Goal: Information Seeking & Learning: Learn about a topic

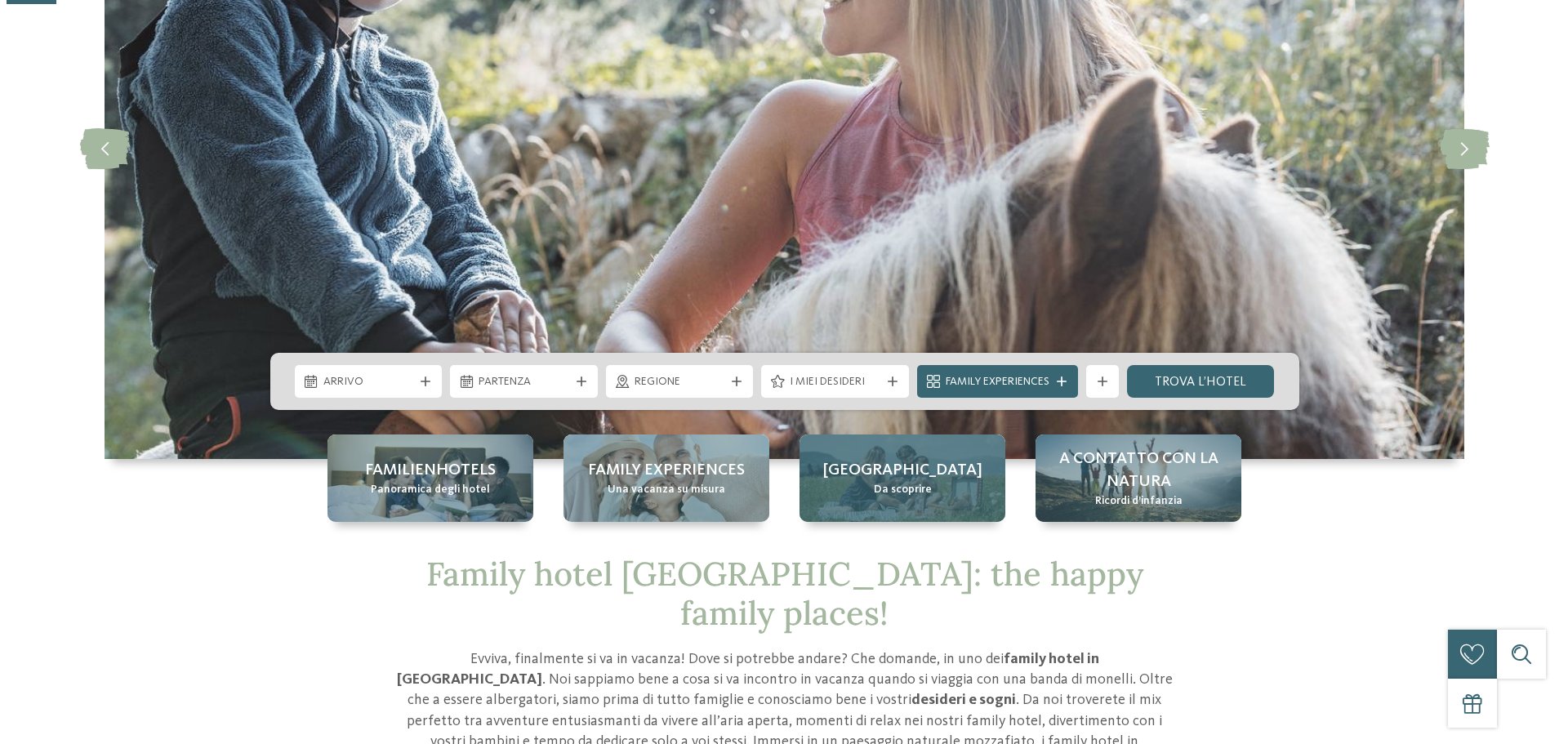
scroll to position [245, 0]
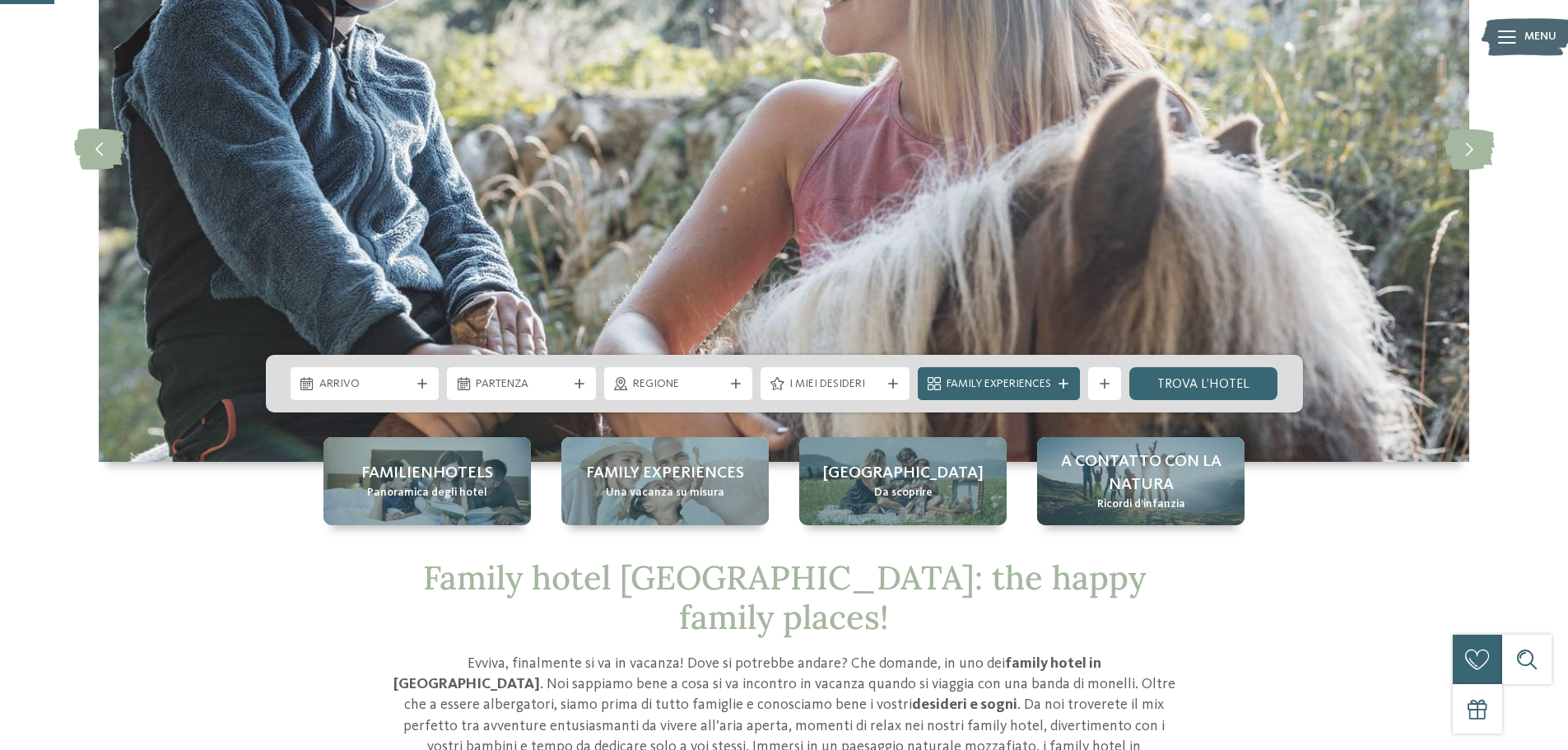
click at [895, 380] on icon at bounding box center [893, 383] width 10 height 10
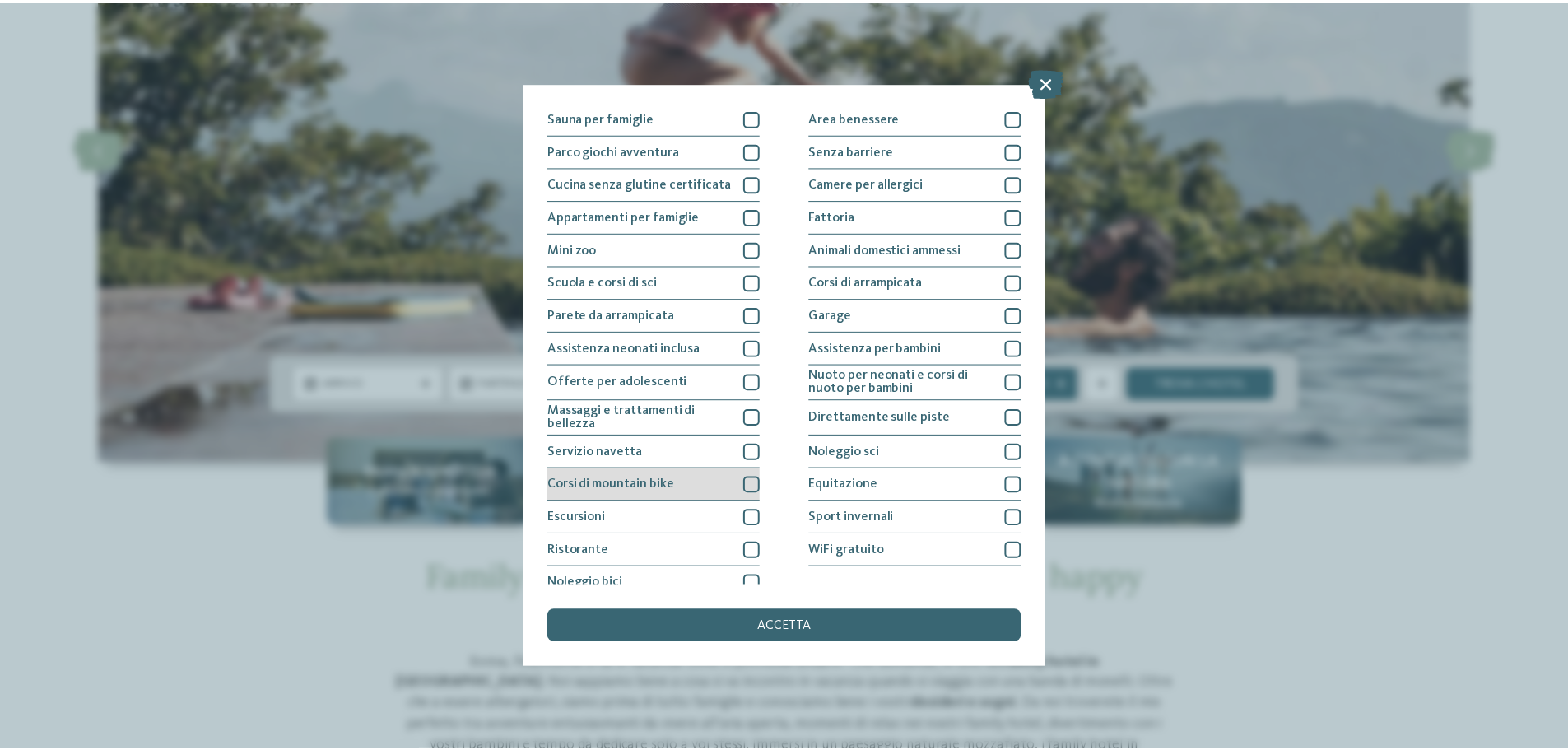
scroll to position [115, 0]
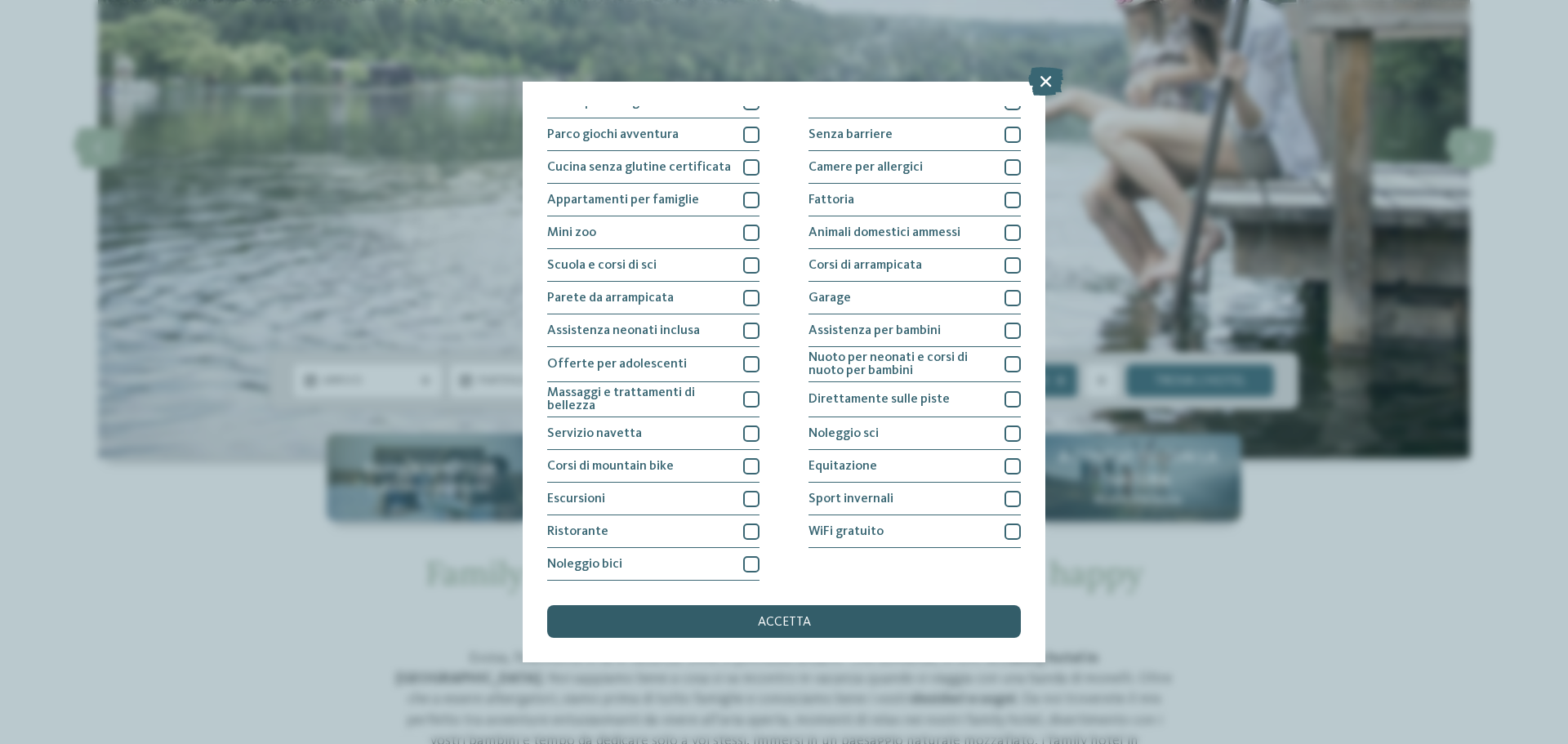
click at [788, 618] on span "accetta" at bounding box center [784, 623] width 53 height 13
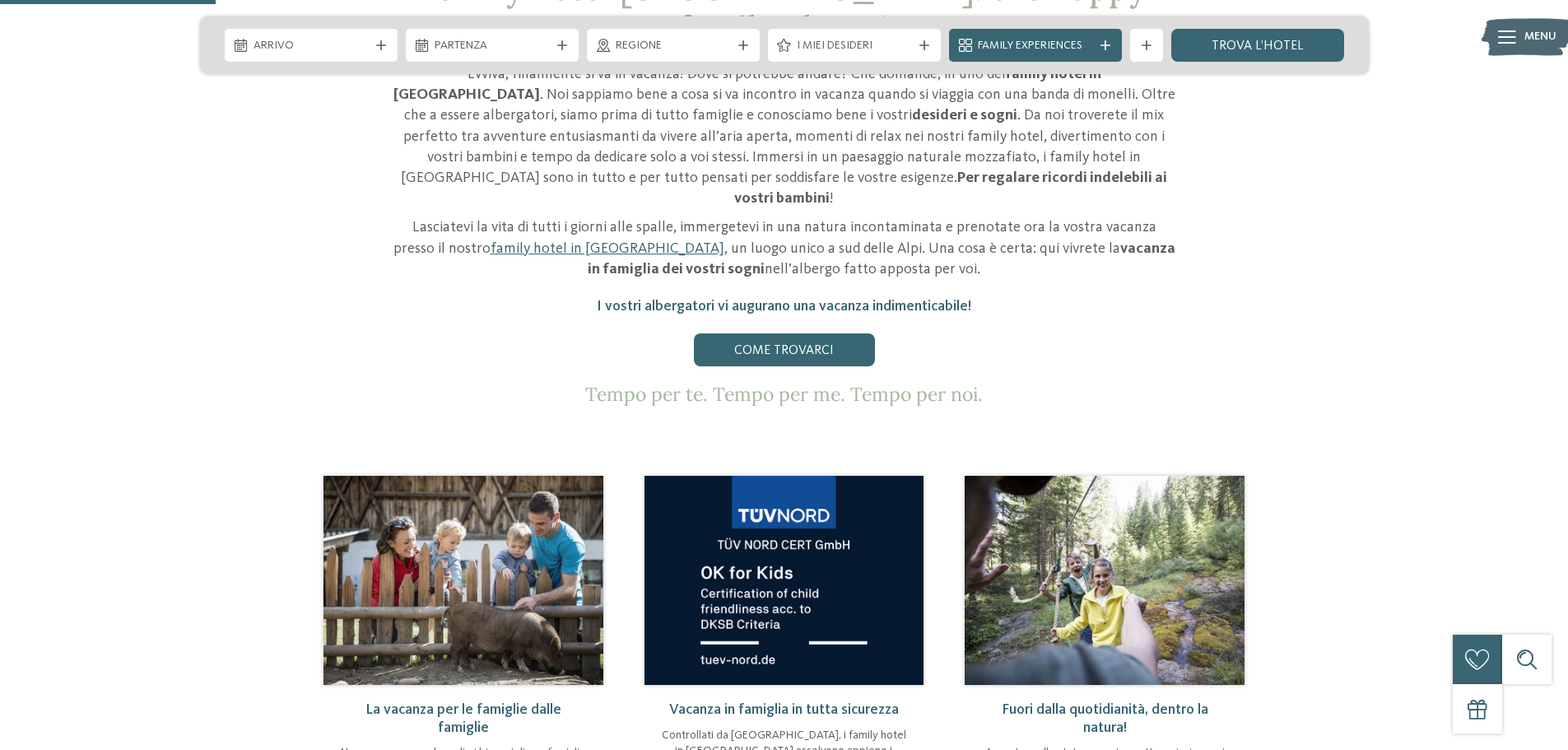
scroll to position [1070, 0]
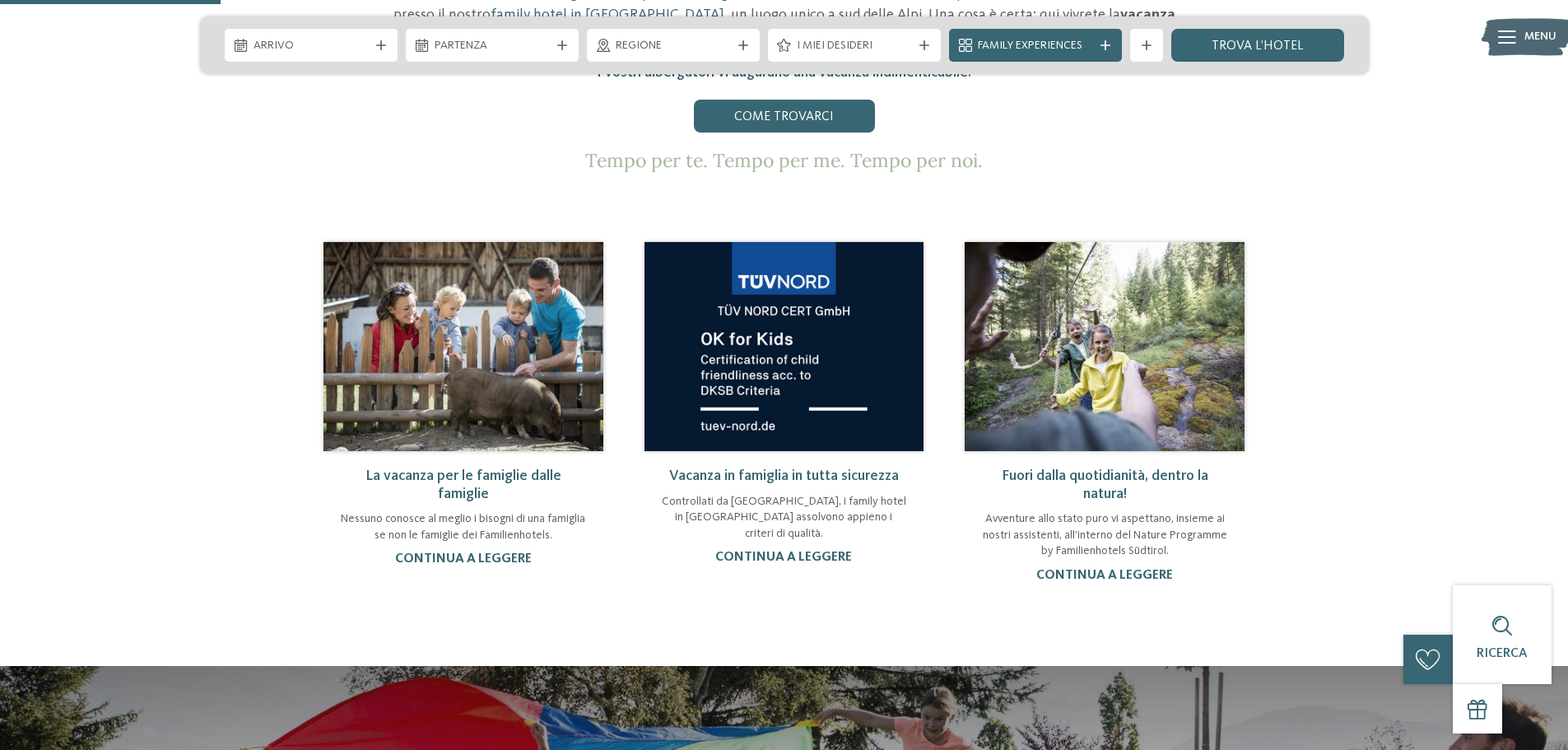
click at [1110, 290] on img at bounding box center [1104, 345] width 279 height 209
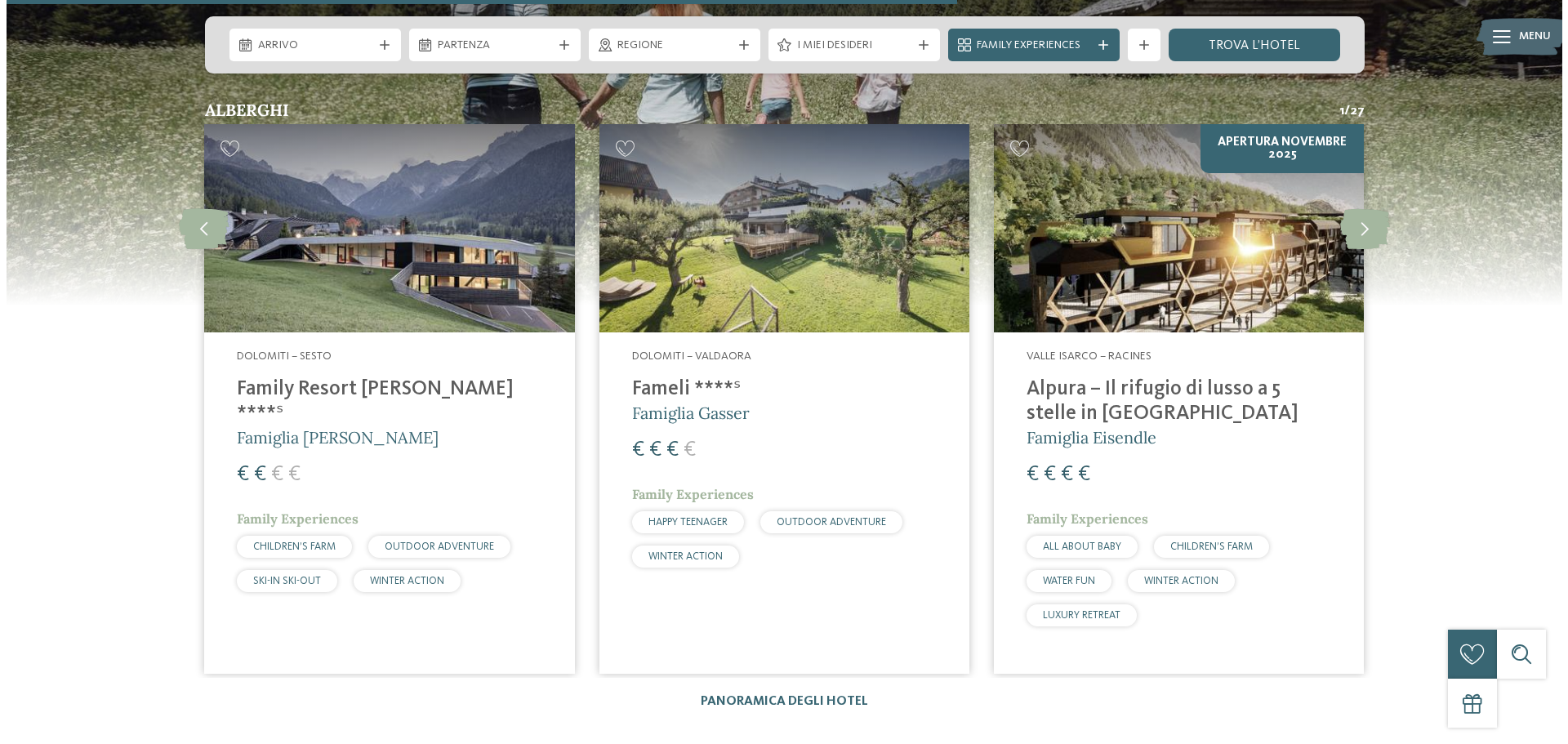
scroll to position [2123, 0]
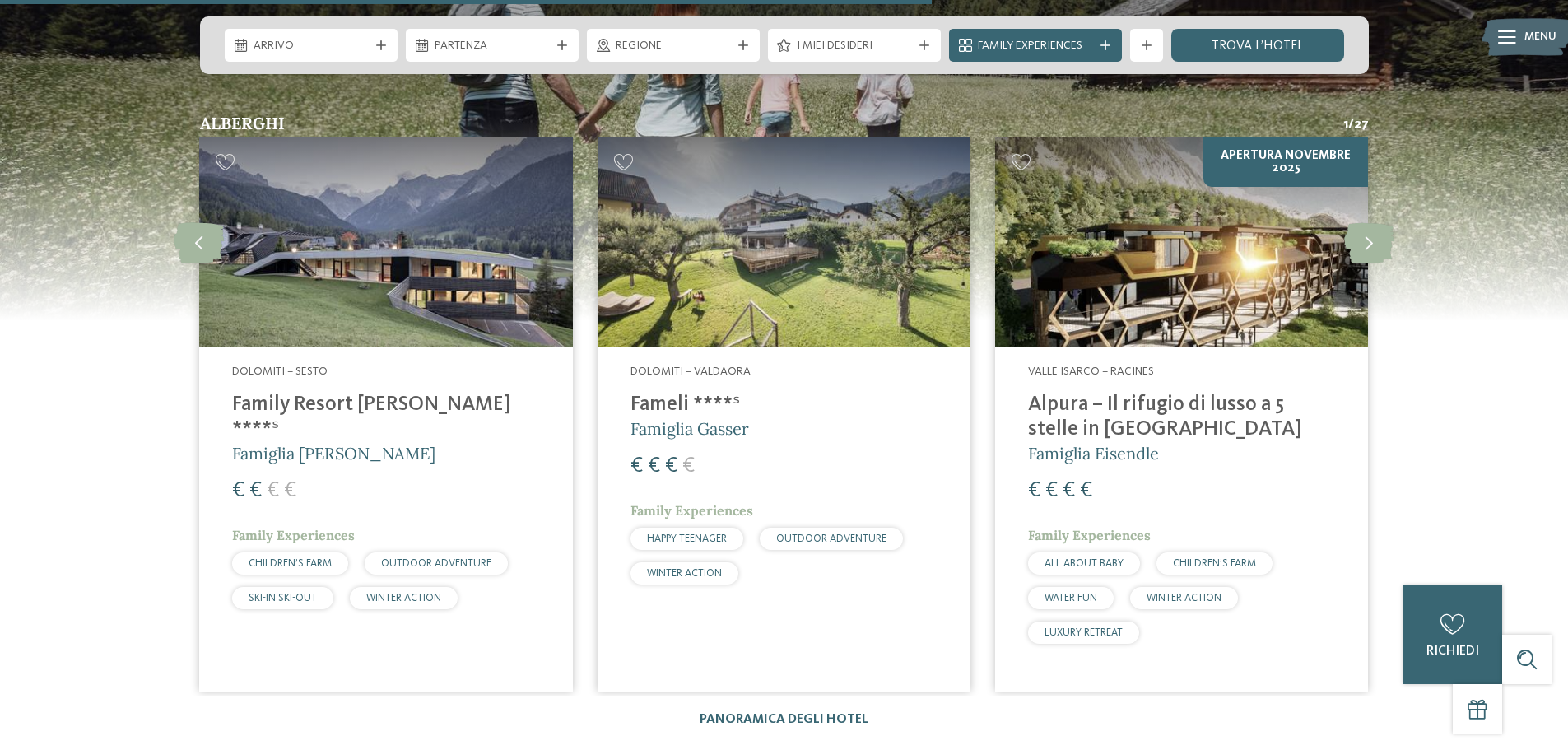
click at [768, 236] on img at bounding box center [784, 243] width 373 height 210
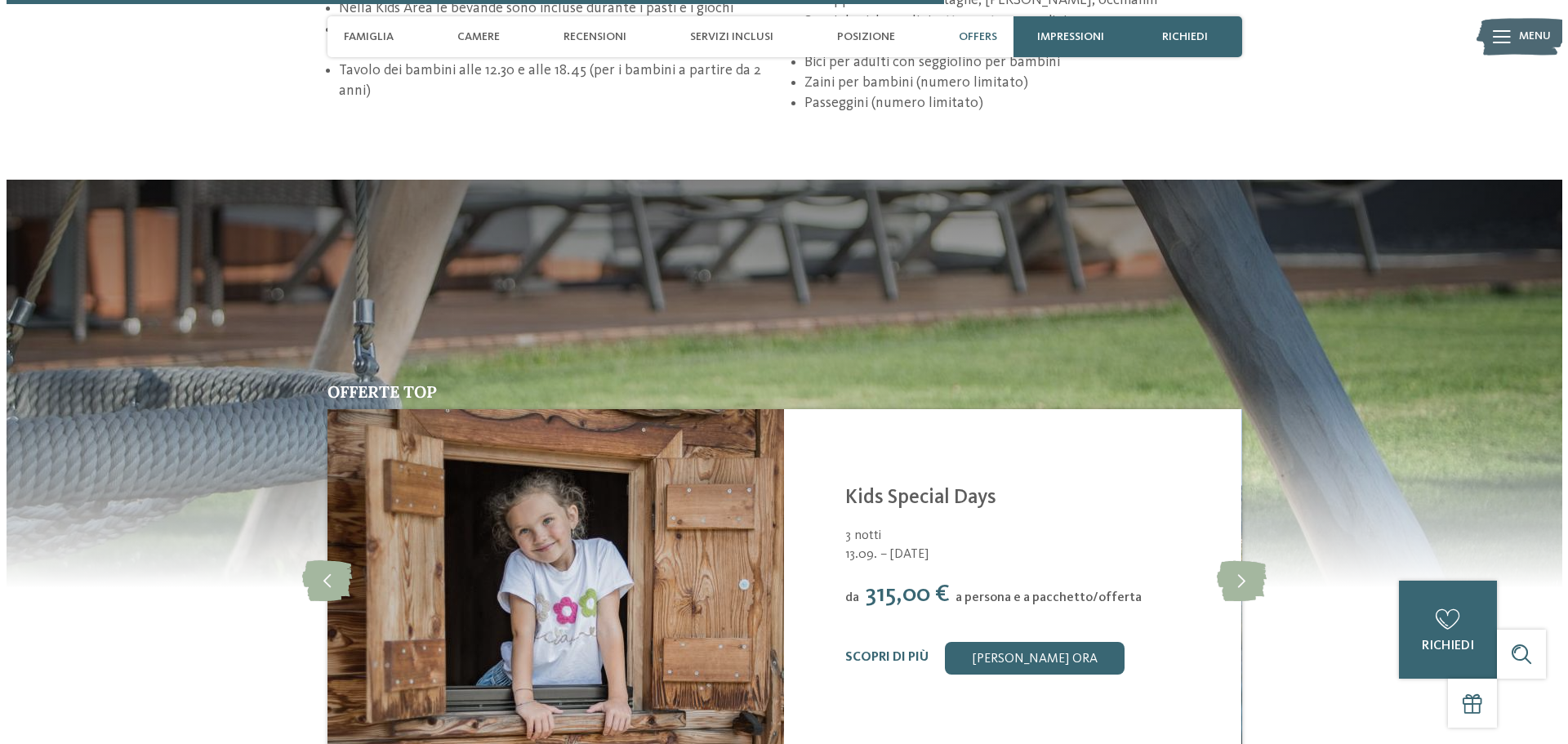
scroll to position [3103, 0]
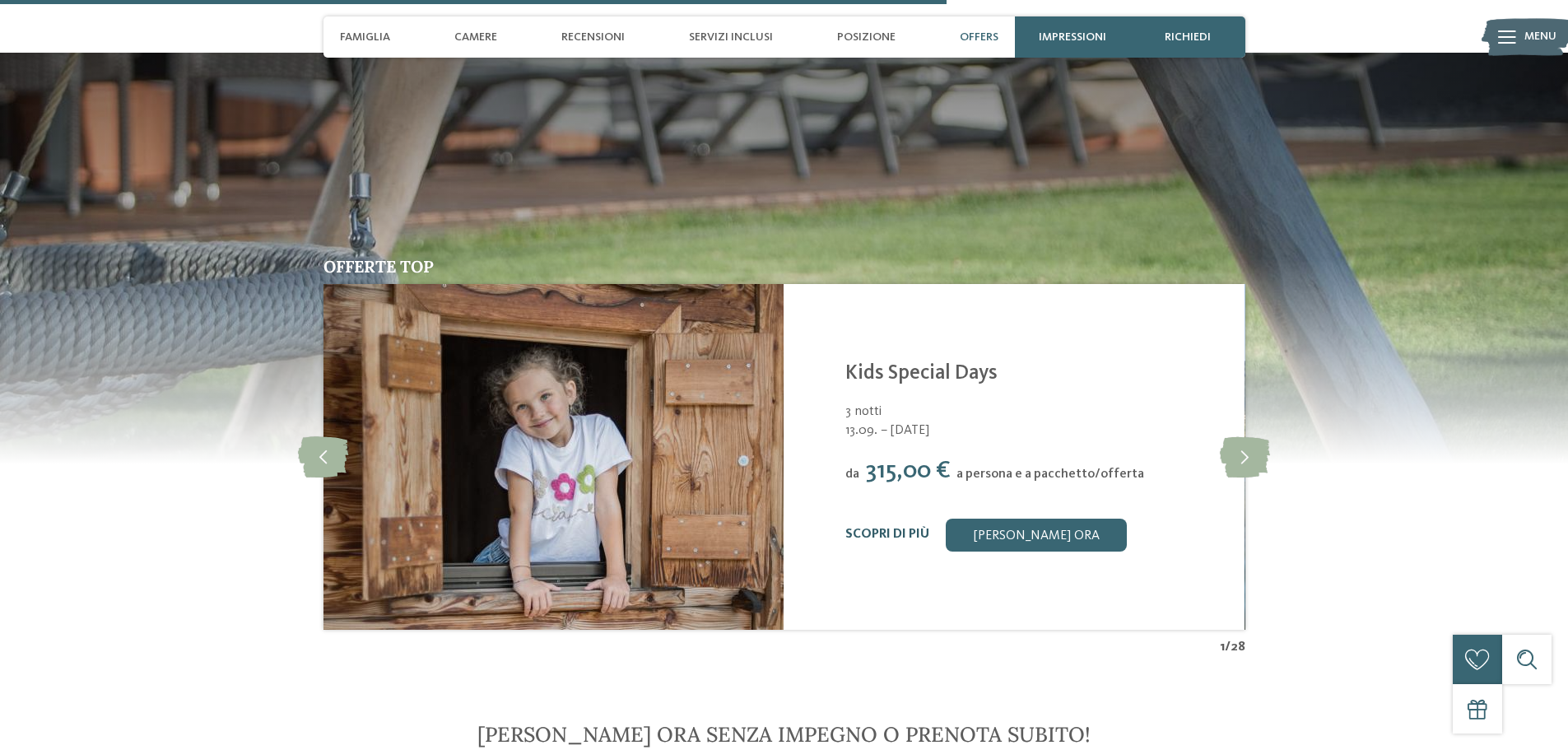
click at [866, 528] on link "Scopri di più" at bounding box center [887, 535] width 84 height 14
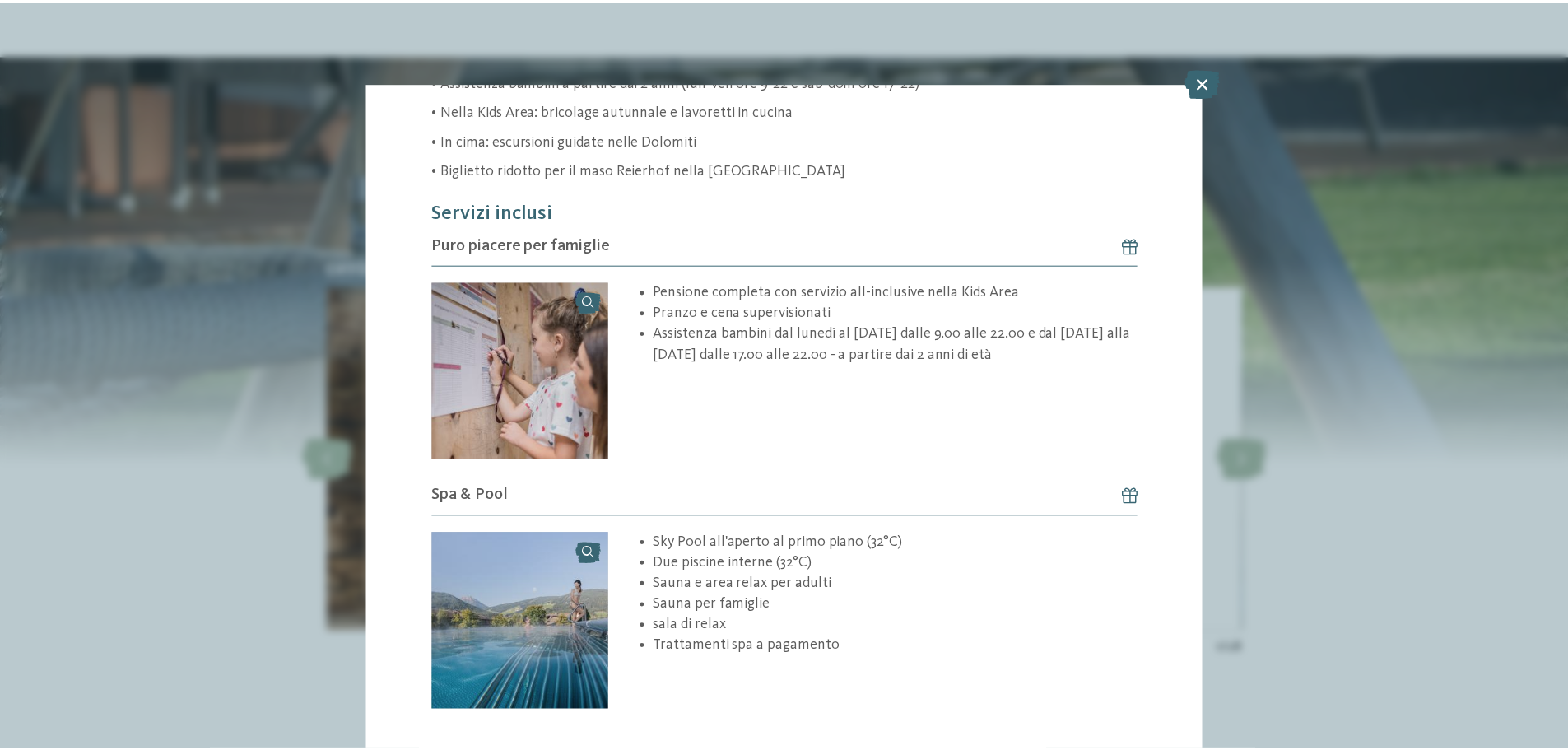
scroll to position [705, 0]
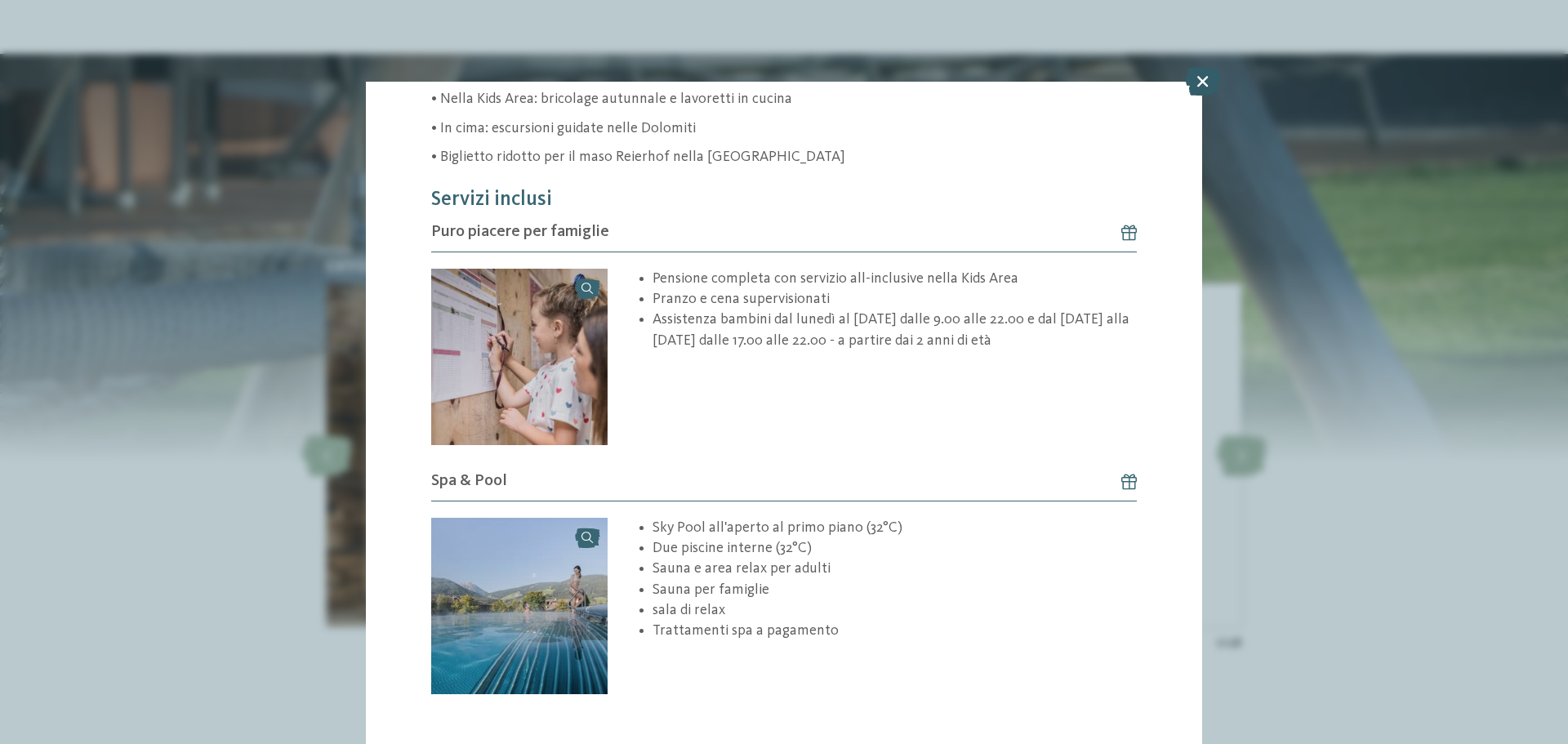
click at [1206, 81] on icon at bounding box center [1202, 82] width 35 height 29
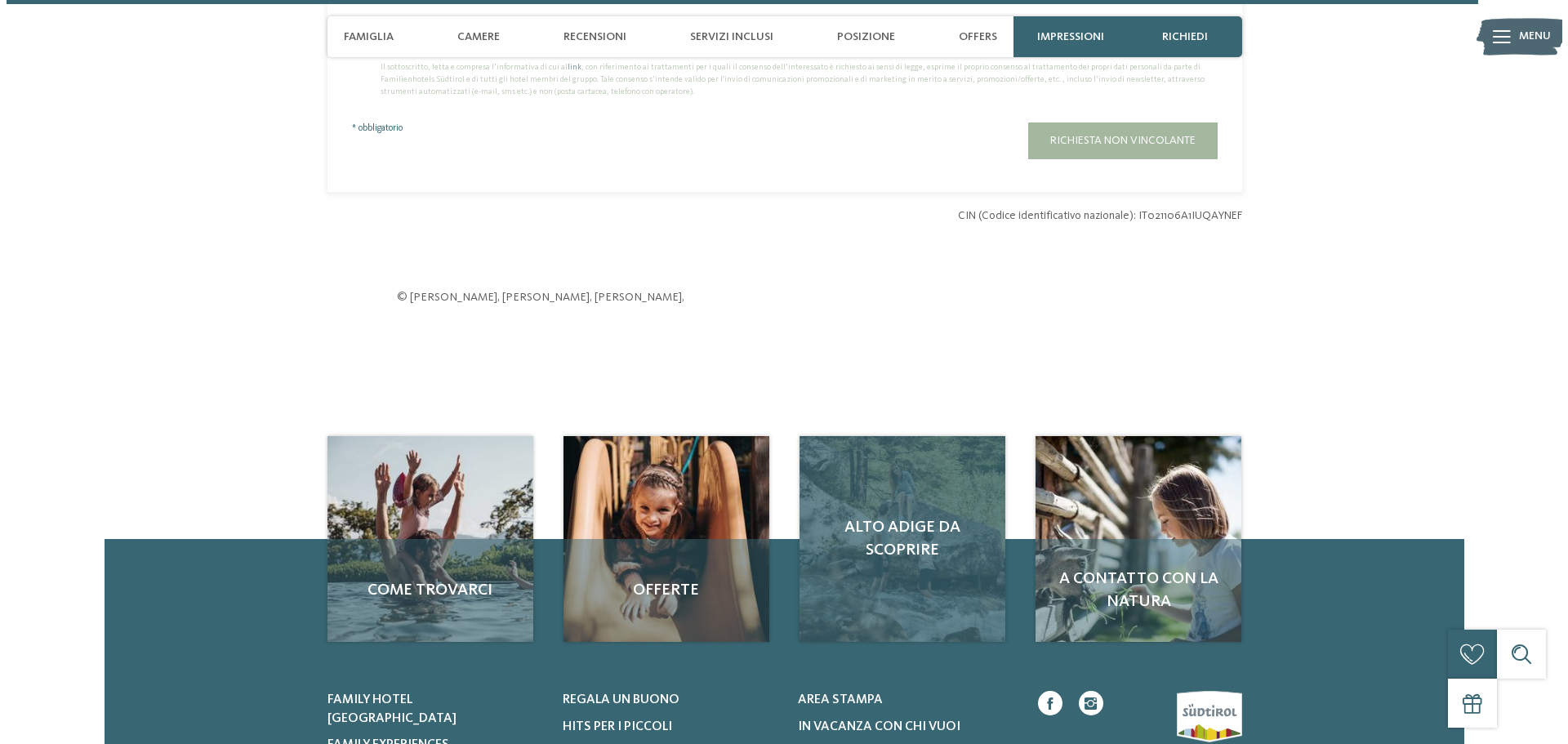
scroll to position [4899, 0]
